Goal: Information Seeking & Learning: Learn about a topic

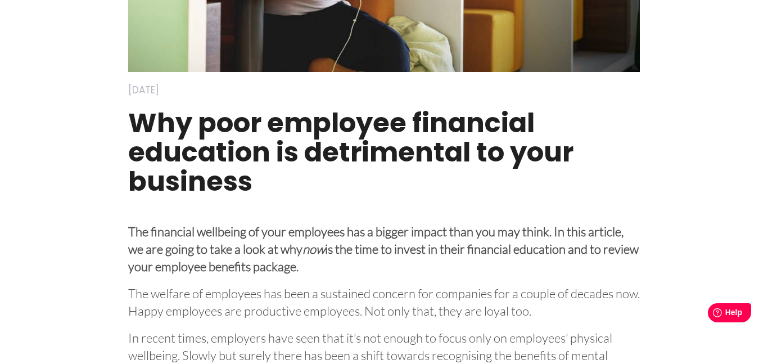
scroll to position [281, 0]
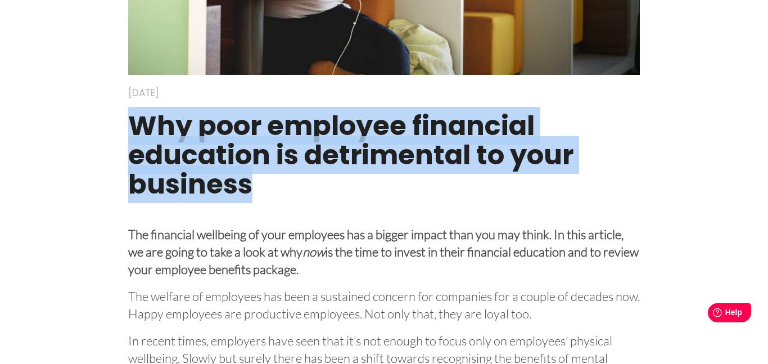
drag, startPoint x: 134, startPoint y: 130, endPoint x: 251, endPoint y: 188, distance: 130.7
click at [251, 188] on h1 "Why poor employee financial education is detrimental to your business" at bounding box center [384, 160] width 512 height 121
copy h1 "Why poor employee financial education is detrimental to your business"
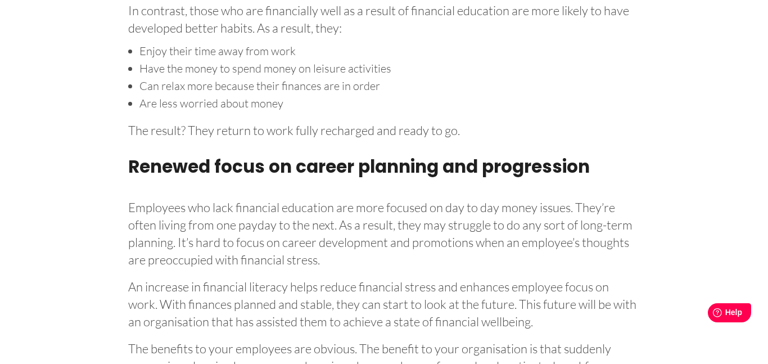
click at [286, 206] on p "Employees who lack financial education are more focused on day to day money iss…" at bounding box center [384, 232] width 512 height 74
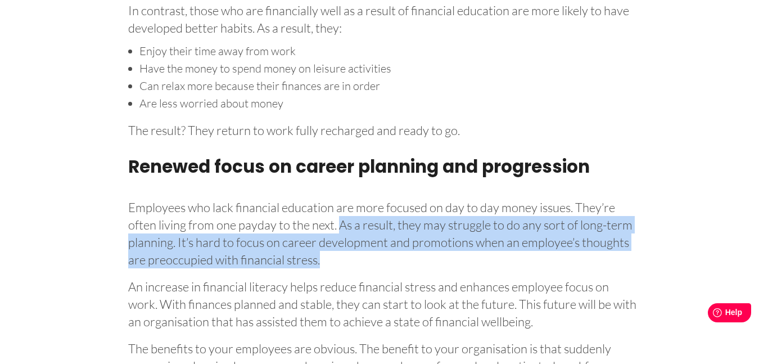
drag, startPoint x: 339, startPoint y: 210, endPoint x: 321, endPoint y: 241, distance: 35.8
click at [321, 241] on p "Employees who lack financial education are more focused on day to day money iss…" at bounding box center [384, 232] width 512 height 74
copy p "As a result, they may struggle to do any sort of long-term planning. It’s hard …"
click at [305, 197] on p "Employees who lack financial education are more focused on day to day money iss…" at bounding box center [384, 232] width 512 height 74
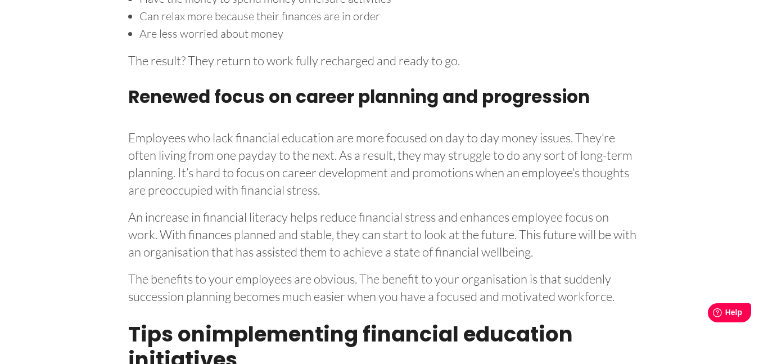
scroll to position [3689, 0]
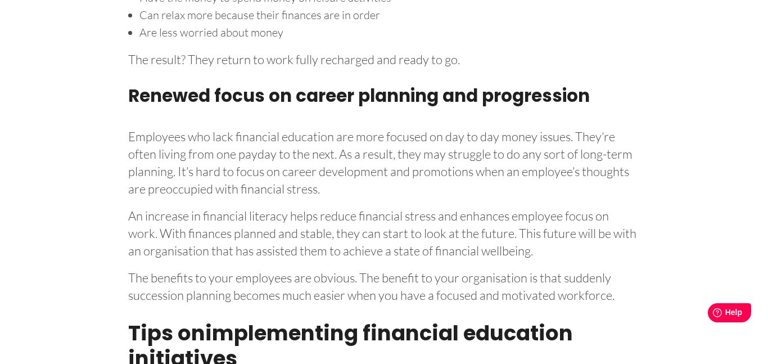
click at [236, 216] on p "An increase in financial literacy helps reduce financial stress and enhances em…" at bounding box center [384, 231] width 512 height 56
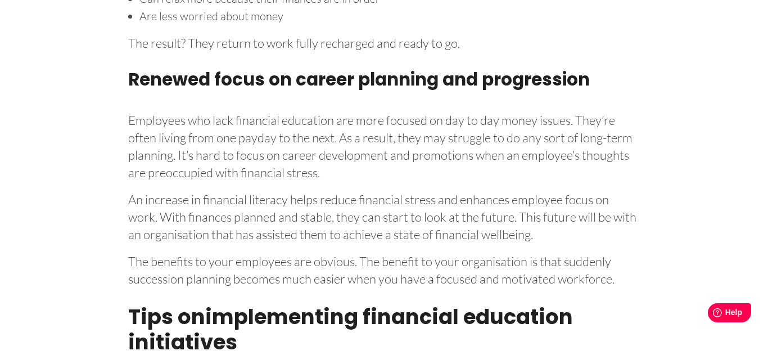
scroll to position [3707, 0]
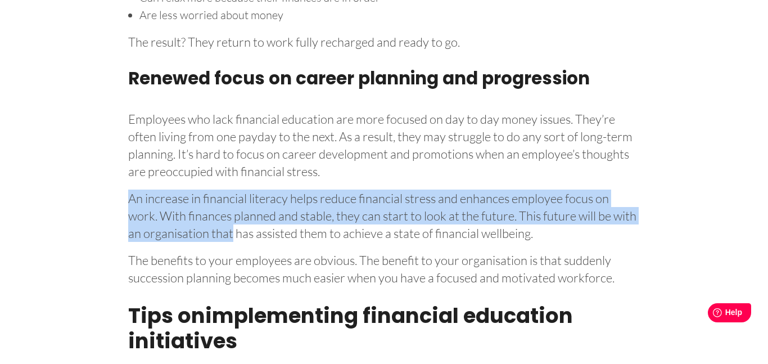
drag, startPoint x: 128, startPoint y: 180, endPoint x: 233, endPoint y: 213, distance: 109.4
click at [233, 213] on p "An increase in financial literacy helps reduce financial stress and enhances em…" at bounding box center [384, 214] width 512 height 56
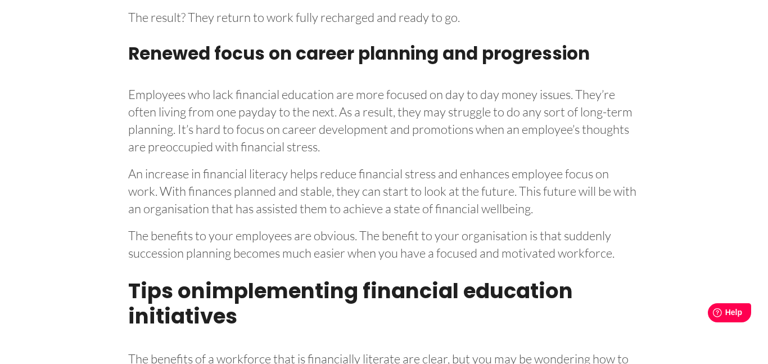
scroll to position [3730, 0]
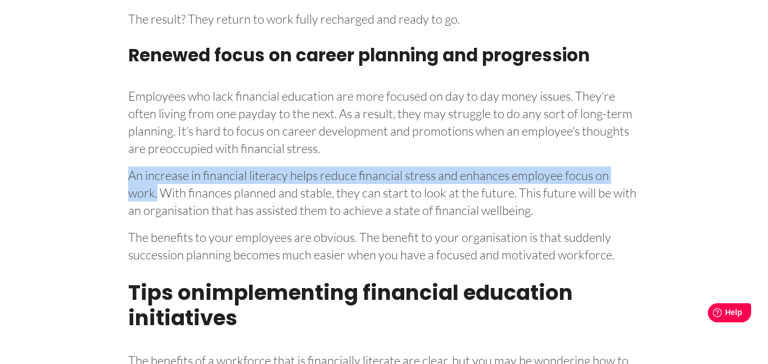
drag, startPoint x: 131, startPoint y: 159, endPoint x: 156, endPoint y: 177, distance: 31.0
click at [156, 177] on p "An increase in financial literacy helps reduce financial stress and enhances em…" at bounding box center [384, 190] width 512 height 56
copy p "An increase in financial literacy helps reduce financial stress and enhances em…"
